Goal: Navigation & Orientation: Find specific page/section

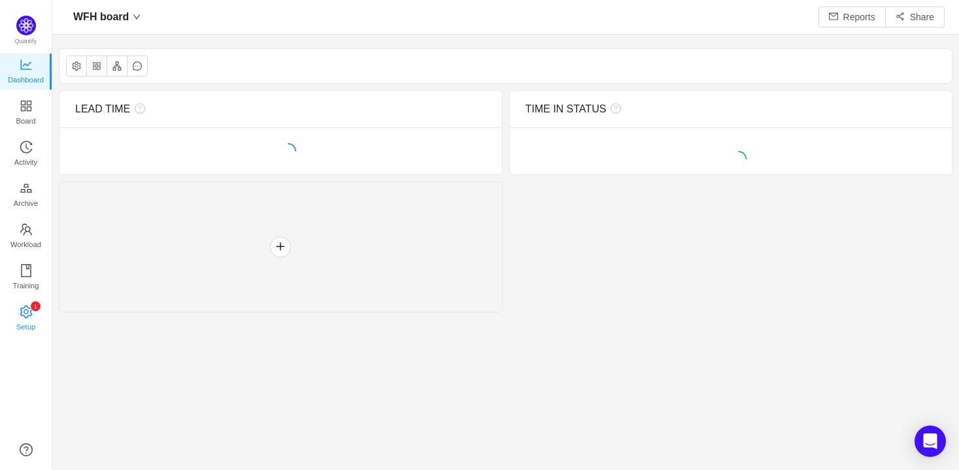
scroll to position [448, 873]
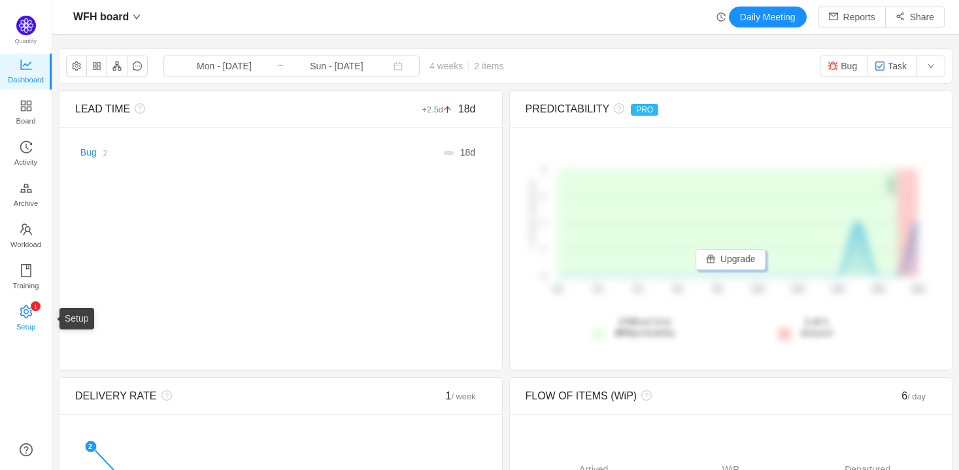
click at [22, 308] on icon "icon: setting" at bounding box center [26, 311] width 12 height 13
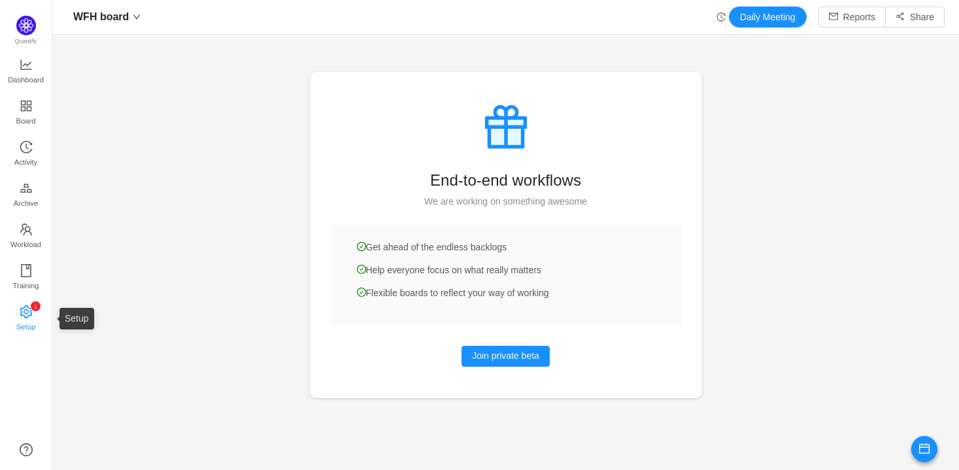
click at [27, 311] on icon "icon: setting" at bounding box center [26, 311] width 13 height 13
click at [29, 101] on icon "icon: appstore" at bounding box center [25, 105] width 10 height 10
click at [20, 314] on link "0 1 2 3 4 5 6 7 8 9 0 1 2 3 4 5 6 7 8 9 0 1 2 3 4 5 6 7 8 9 Setup" at bounding box center [26, 319] width 13 height 26
click at [21, 312] on icon "icon: setting" at bounding box center [26, 311] width 12 height 13
click at [33, 108] on span "Board" at bounding box center [26, 121] width 20 height 26
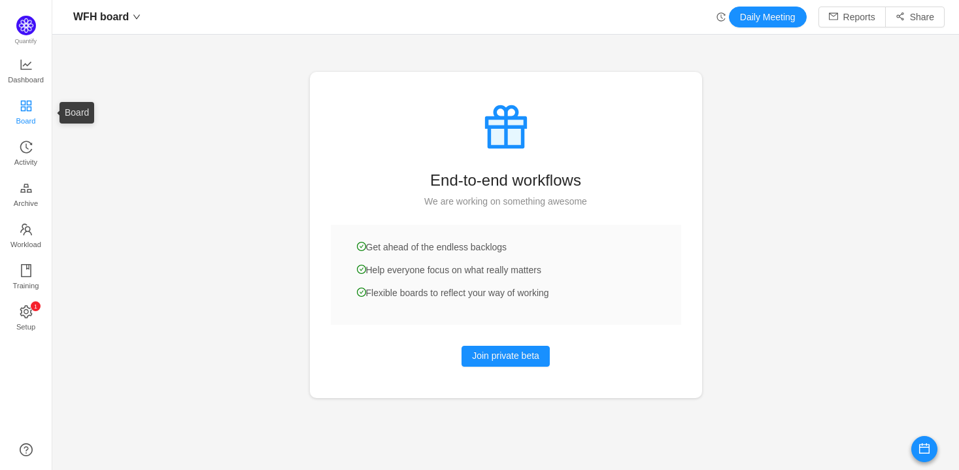
click at [24, 107] on icon "icon: appstore" at bounding box center [25, 105] width 10 height 10
click at [25, 107] on icon "icon: appstore" at bounding box center [25, 105] width 10 height 10
